Goal: Transaction & Acquisition: Purchase product/service

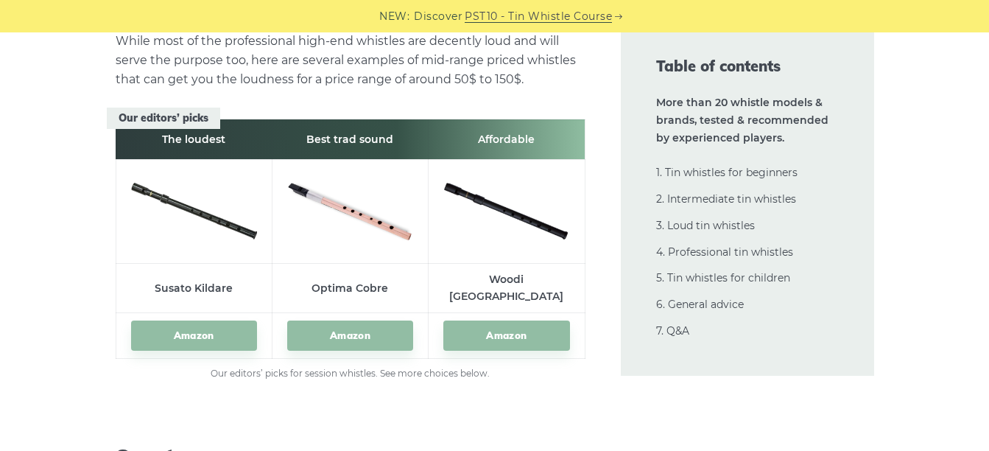
scroll to position [15251, 0]
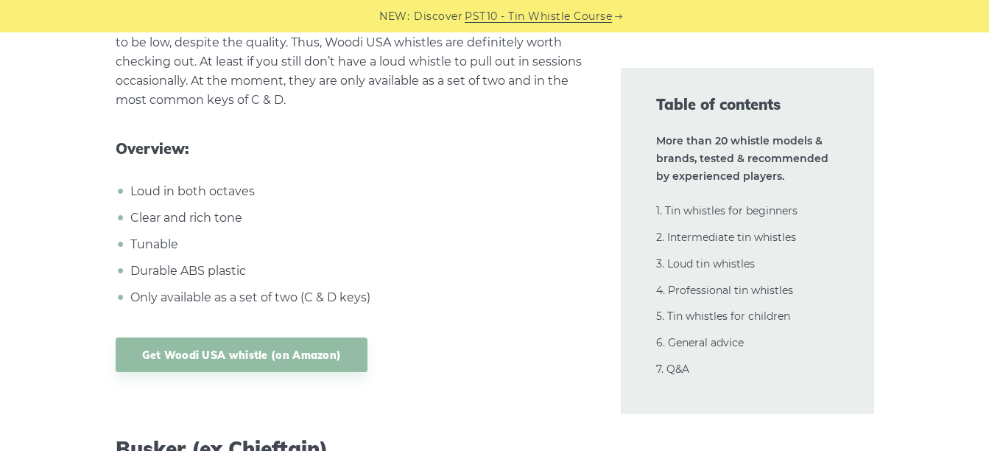
scroll to position [17061, 0]
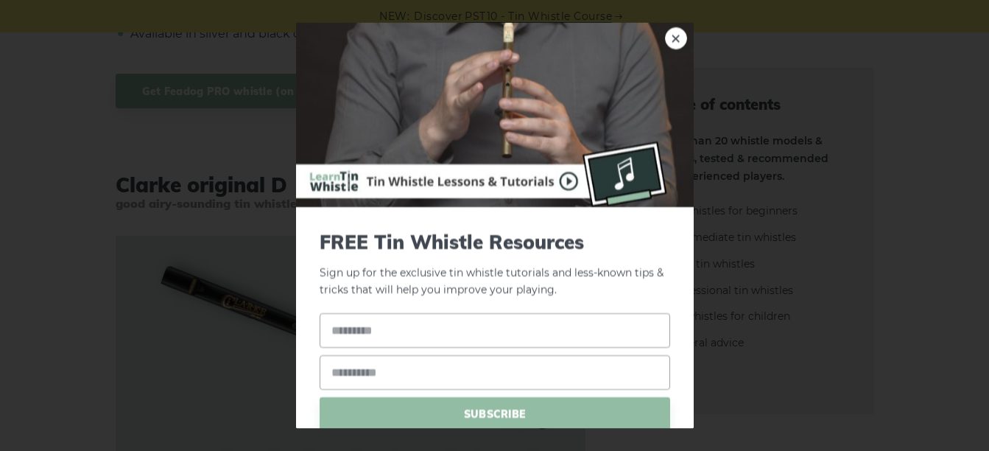
scroll to position [85, 0]
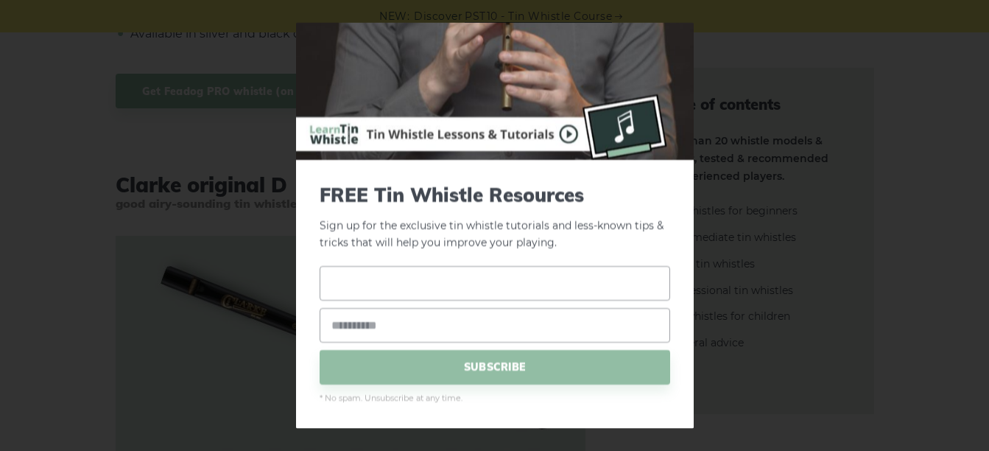
click at [347, 273] on input "text" at bounding box center [495, 282] width 350 height 35
click at [347, 273] on input "*" at bounding box center [495, 282] width 350 height 35
type input "****"
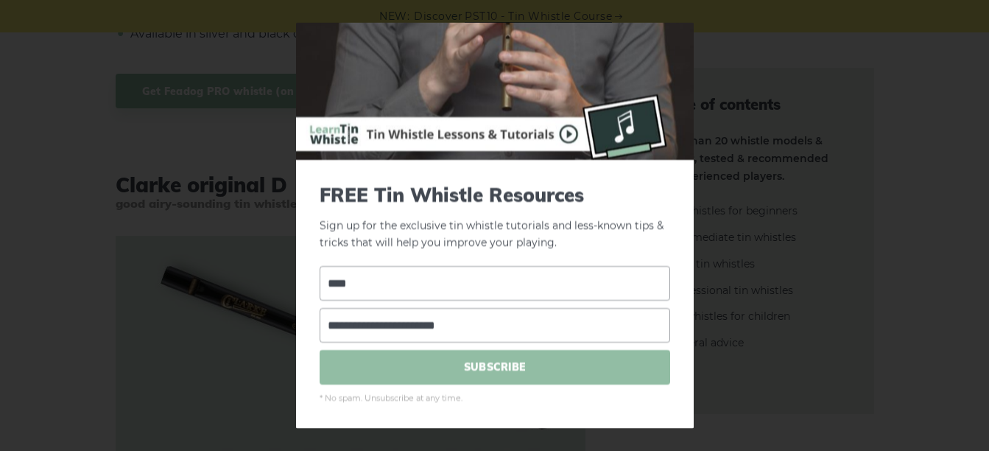
type input "**********"
click at [456, 356] on span "SUBSCRIBE" at bounding box center [495, 366] width 350 height 35
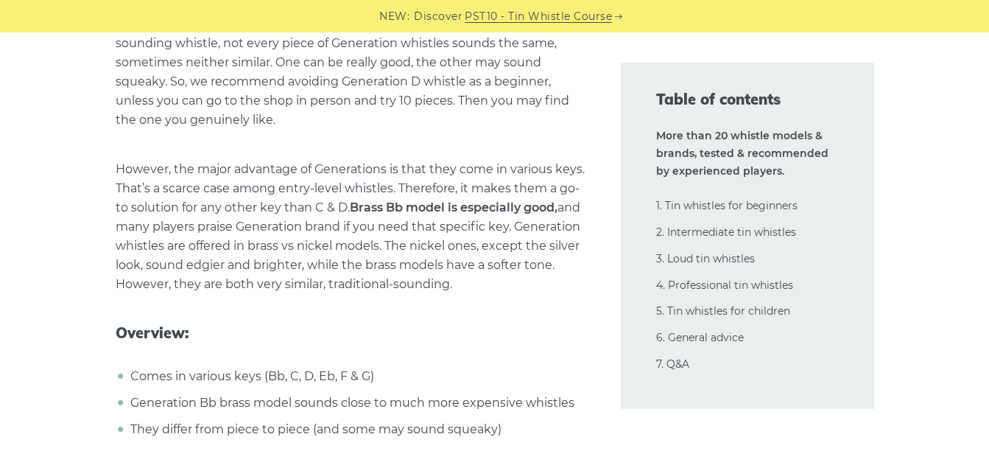
scroll to position [6031, 0]
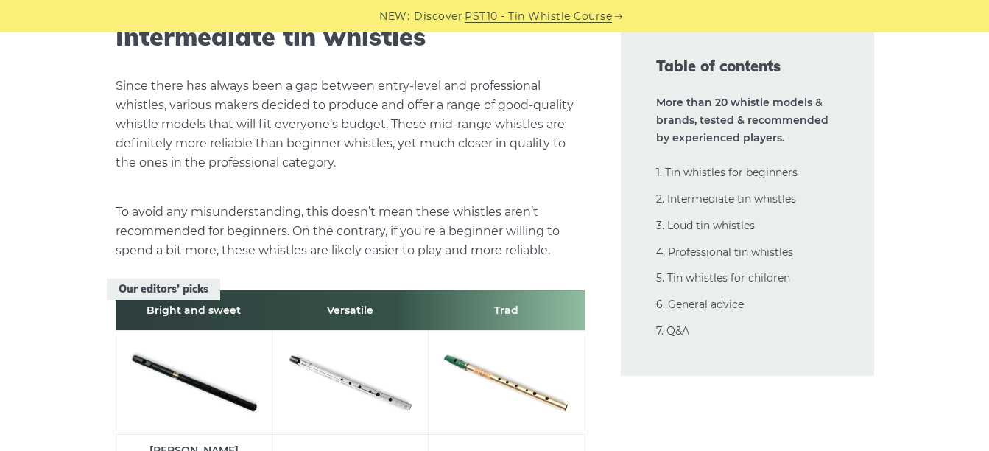
scroll to position [8064, 0]
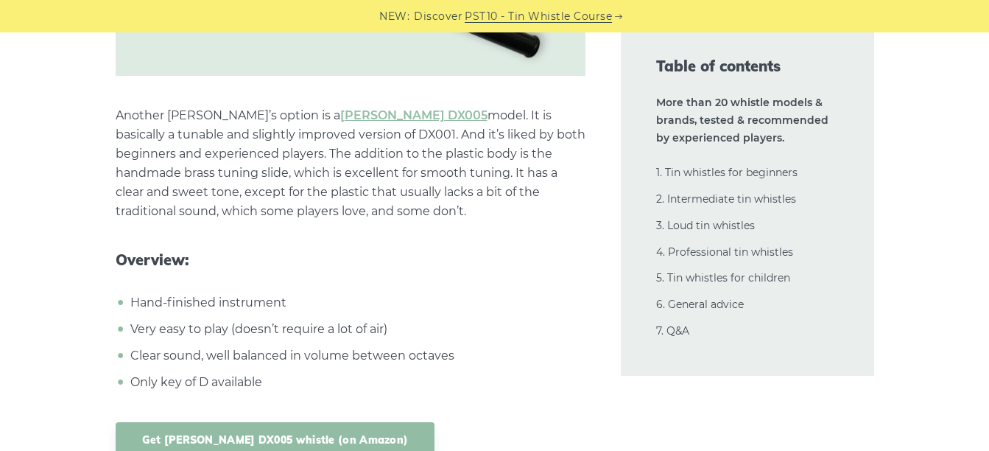
scroll to position [8883, 0]
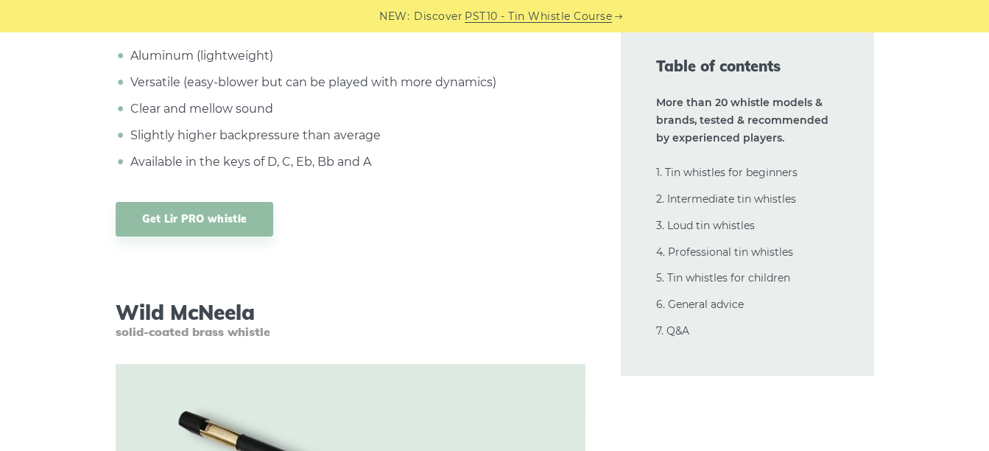
scroll to position [11650, 0]
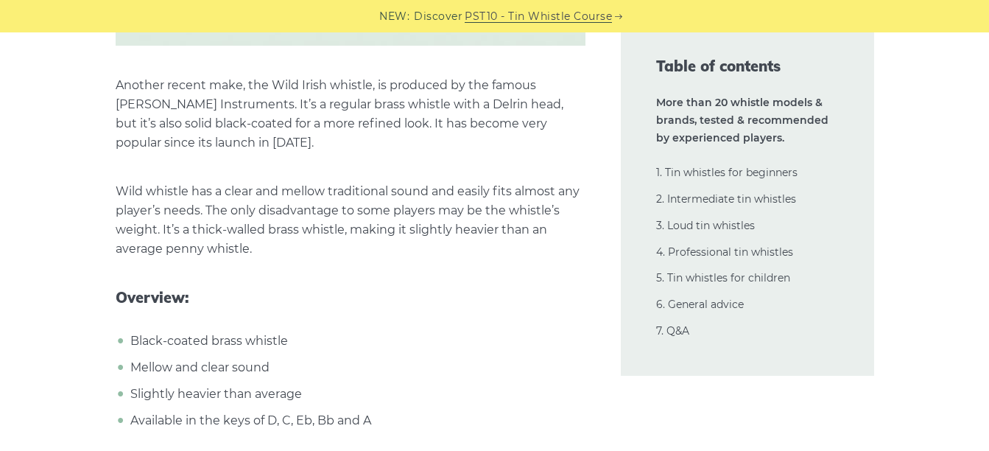
scroll to position [12185, 0]
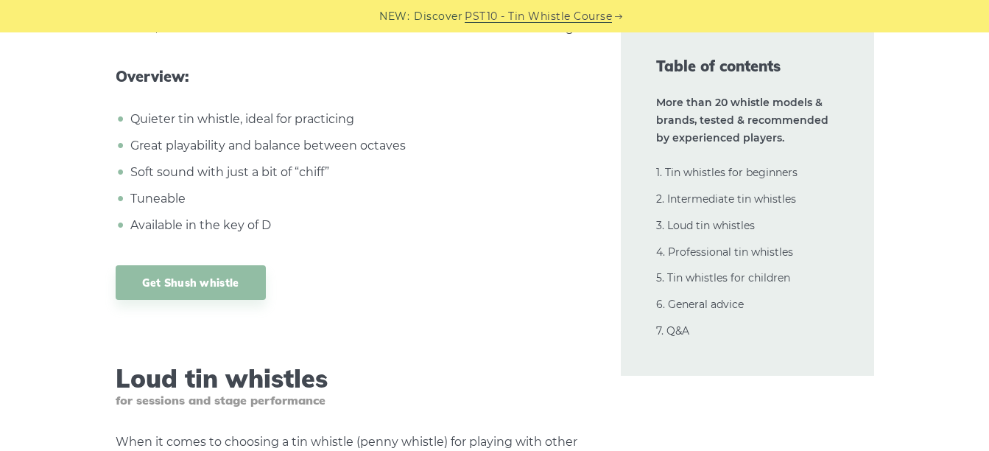
scroll to position [14724, 0]
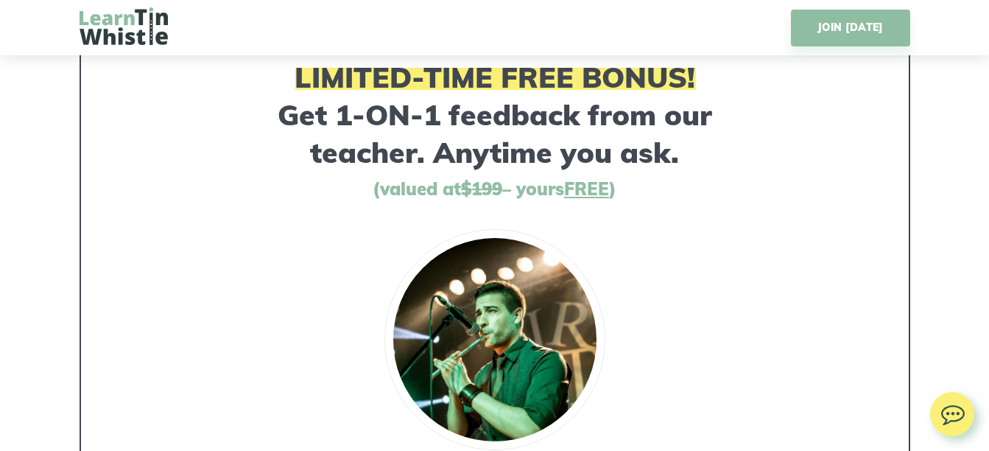
scroll to position [7717, 0]
